Goal: Obtain resource: Download file/media

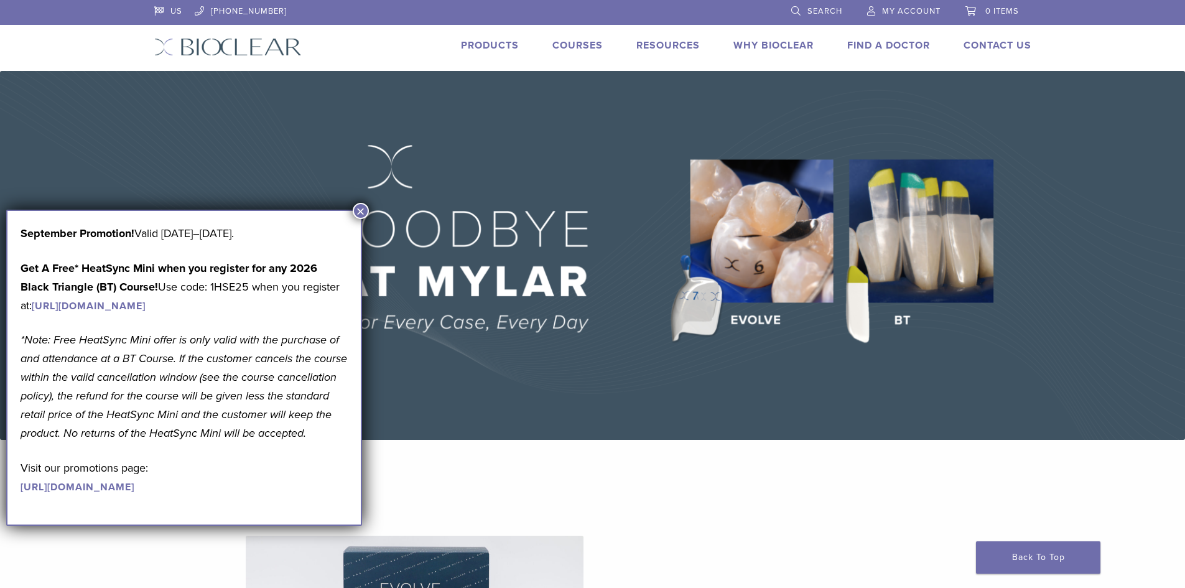
click at [360, 212] on button "×" at bounding box center [361, 211] width 16 height 16
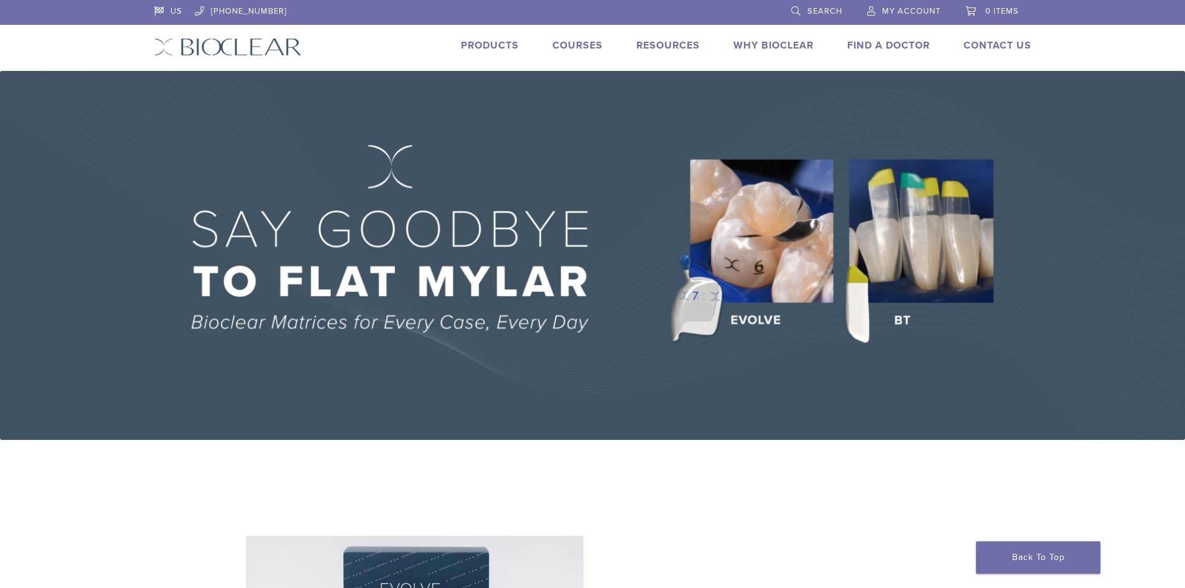
click at [487, 45] on link "Products" at bounding box center [490, 45] width 58 height 12
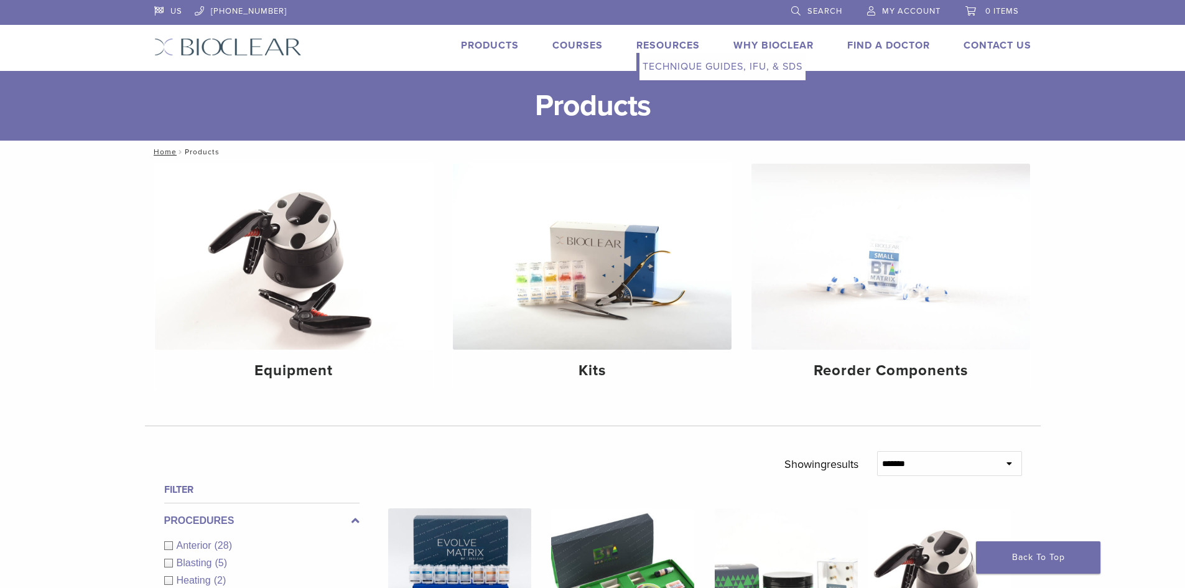
click at [673, 44] on link "Resources" at bounding box center [668, 45] width 63 height 12
click at [672, 67] on link "Technique Guides, IFU, & SDS" at bounding box center [723, 66] width 166 height 27
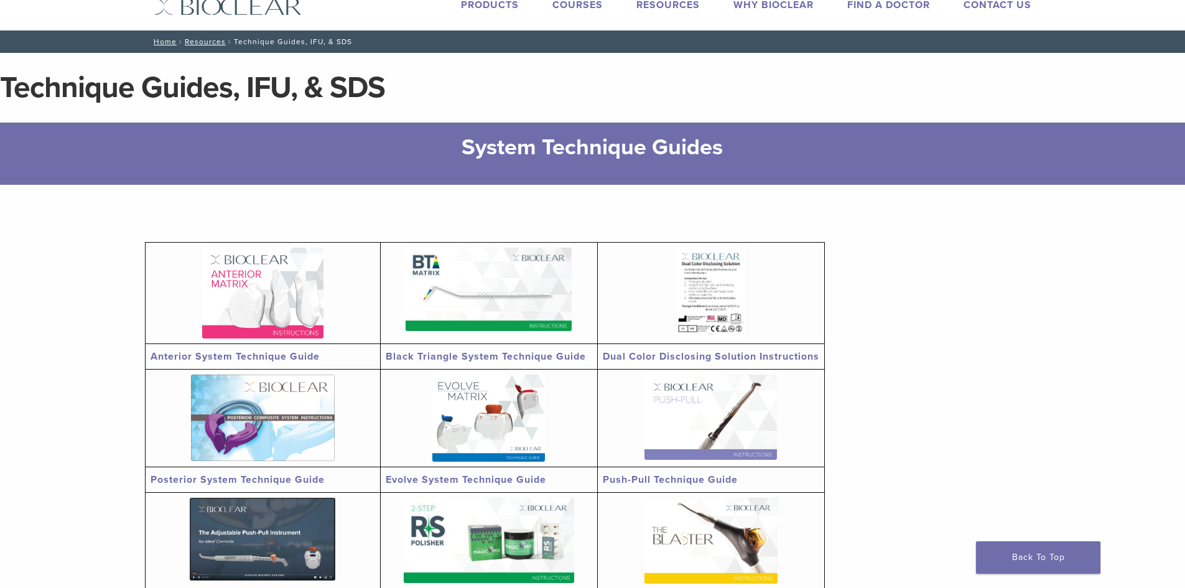
scroll to position [62, 0]
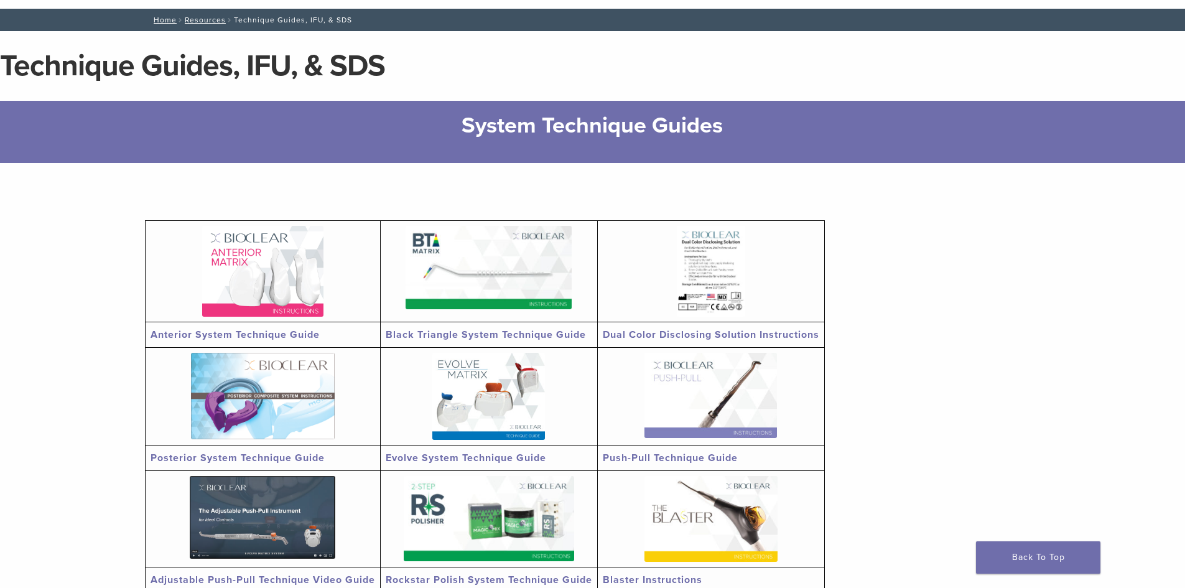
click at [244, 259] on img at bounding box center [262, 271] width 121 height 91
